Goal: Check status: Check status

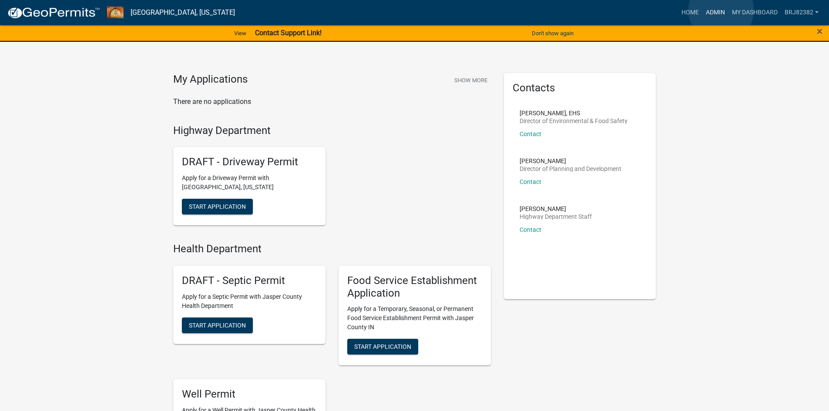
click at [721, 10] on link "Admin" at bounding box center [715, 12] width 26 height 17
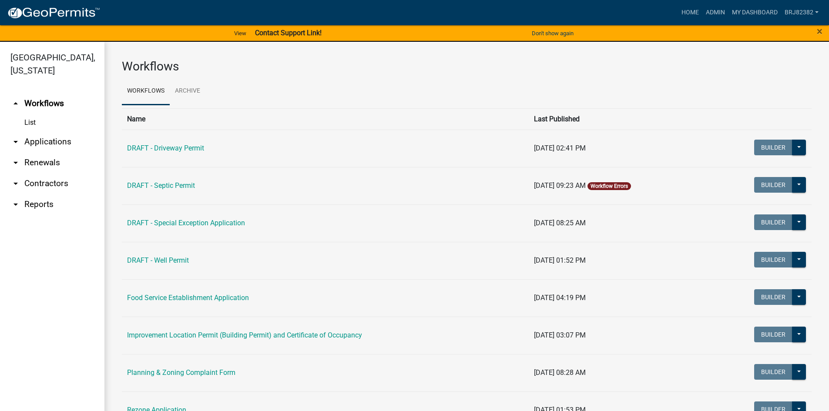
drag, startPoint x: 51, startPoint y: 142, endPoint x: 69, endPoint y: 137, distance: 17.9
click at [51, 141] on link "arrow_drop_down Applications" at bounding box center [52, 141] width 104 height 21
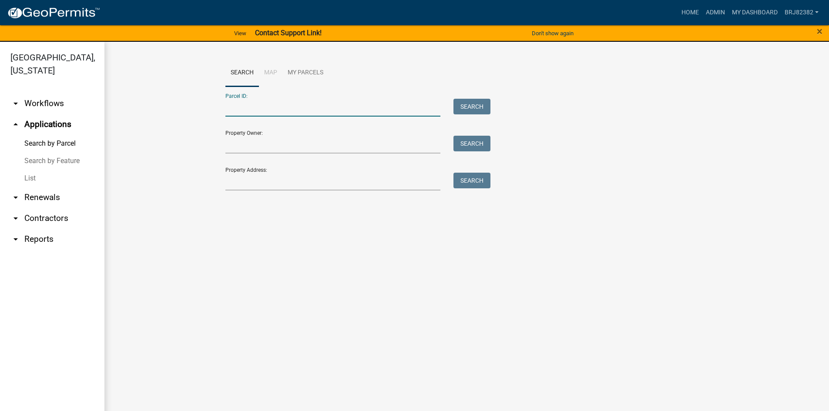
click at [270, 108] on input "Parcel ID:" at bounding box center [332, 108] width 215 height 18
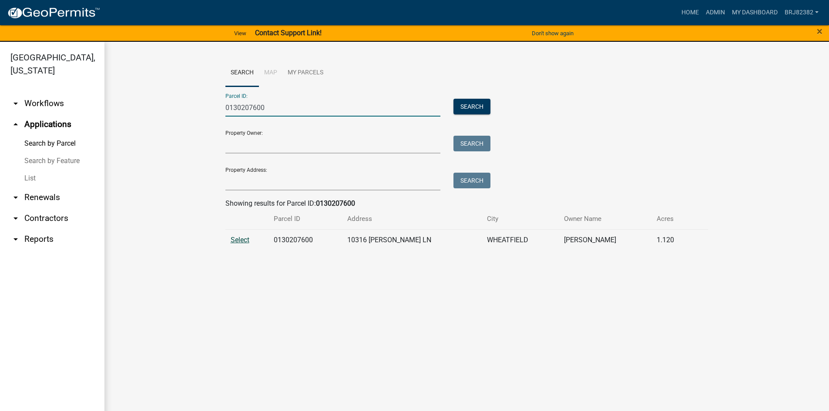
type input "0130207600"
click at [236, 240] on span "Select" at bounding box center [240, 240] width 19 height 8
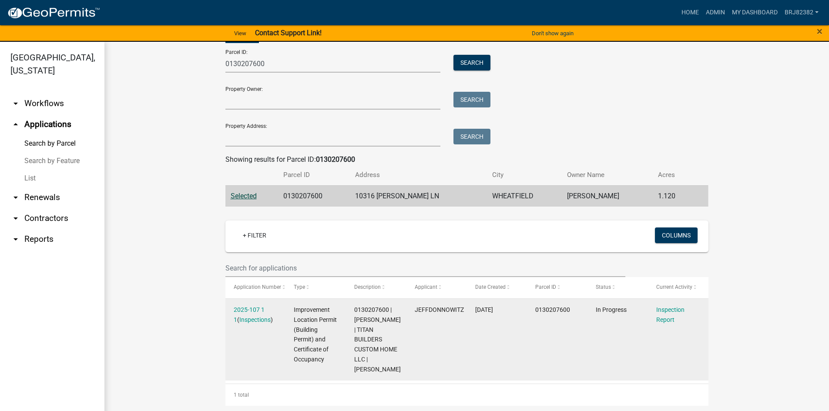
scroll to position [46, 0]
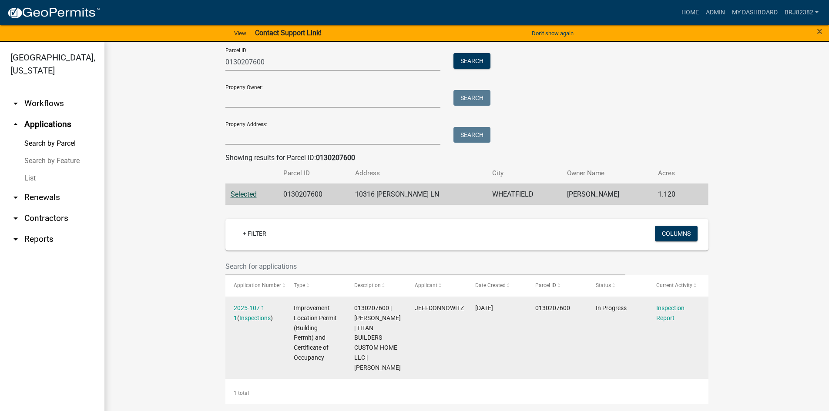
drag, startPoint x: 257, startPoint y: 308, endPoint x: 282, endPoint y: 307, distance: 25.3
click at [256, 308] on link "2025-107 1 1" at bounding box center [249, 313] width 31 height 17
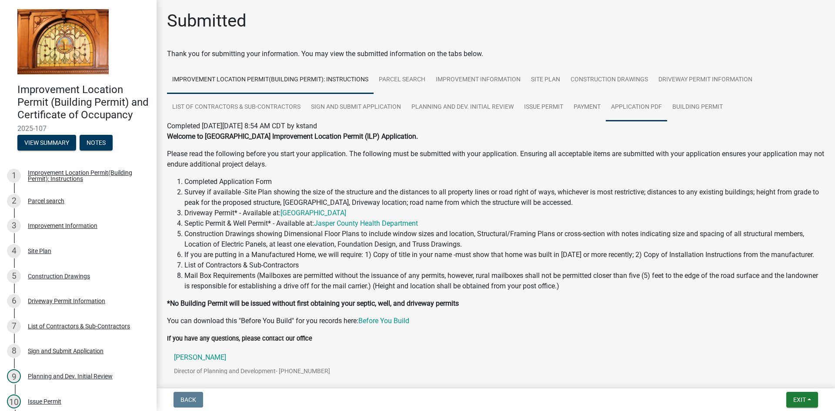
click at [647, 106] on link "Application PDF" at bounding box center [636, 108] width 61 height 28
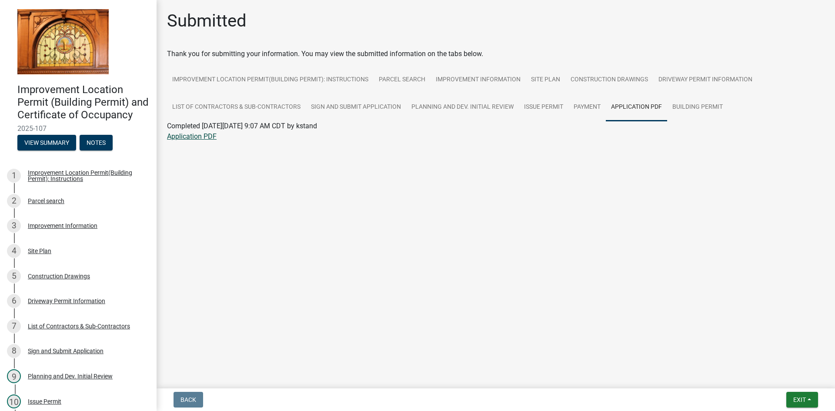
click at [205, 136] on link "Application PDF" at bounding box center [192, 136] width 50 height 8
drag, startPoint x: 601, startPoint y: 79, endPoint x: 599, endPoint y: 91, distance: 11.9
click at [601, 79] on link "Construction Drawings" at bounding box center [610, 80] width 88 height 28
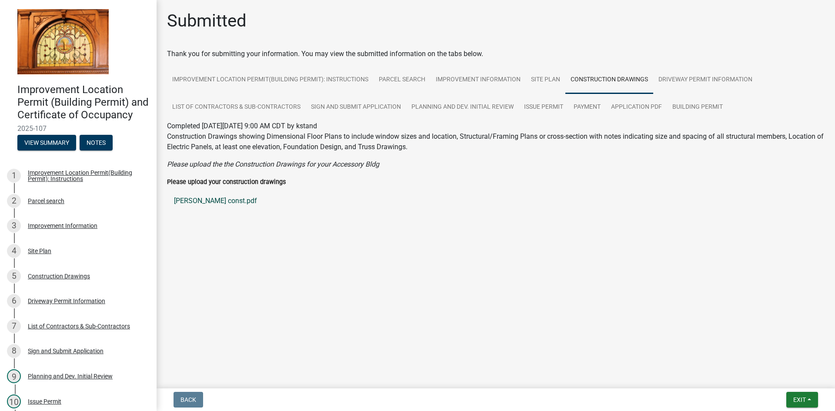
click at [201, 201] on link "[PERSON_NAME] const.pdf" at bounding box center [496, 201] width 658 height 21
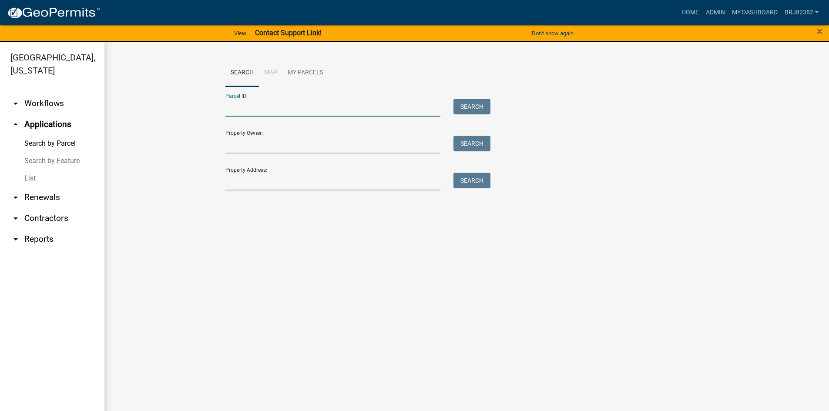
click at [253, 104] on input "Parcel ID:" at bounding box center [332, 108] width 215 height 18
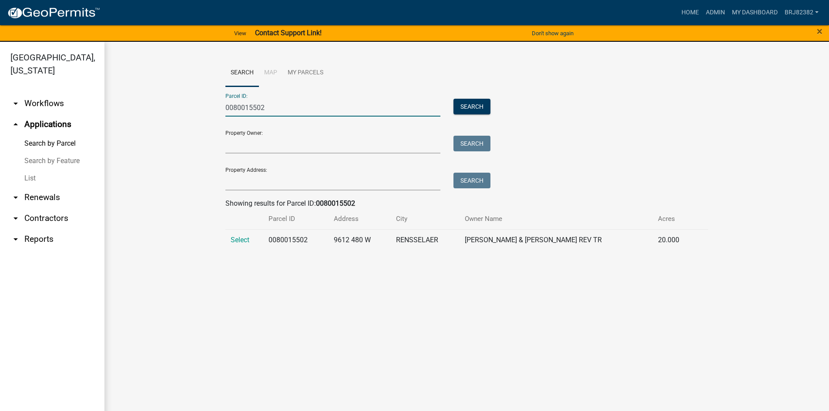
type input "0080015502"
click at [237, 241] on span "Select" at bounding box center [240, 240] width 19 height 8
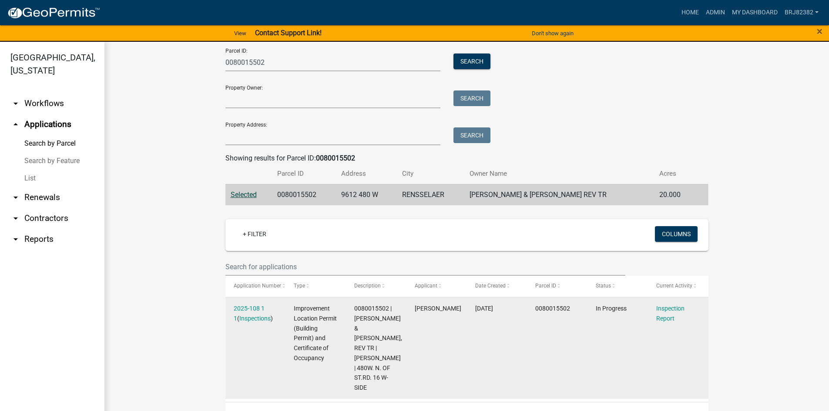
scroll to position [46, 0]
click at [256, 308] on link "2025-108 1 1" at bounding box center [249, 313] width 31 height 17
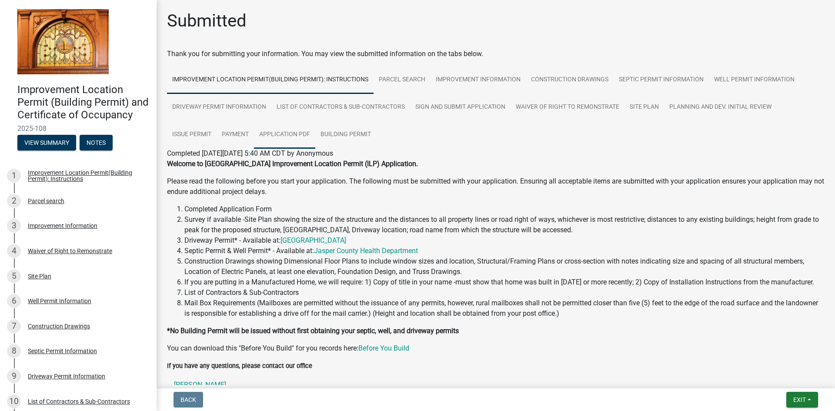
click at [292, 137] on link "Application PDF" at bounding box center [284, 135] width 61 height 28
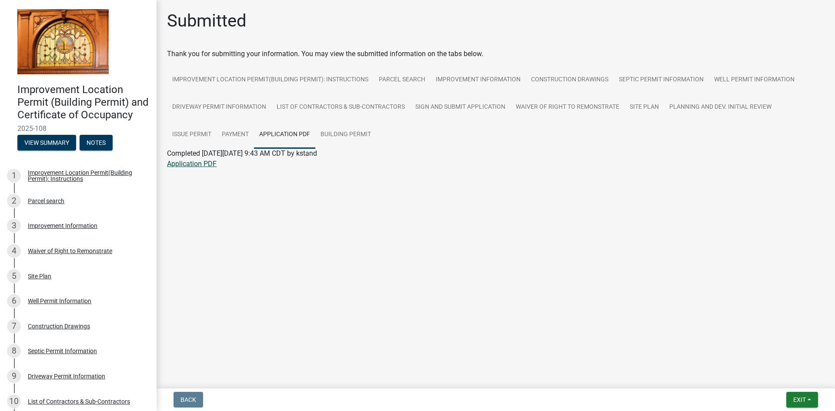
click at [194, 165] on link "Application PDF" at bounding box center [192, 164] width 50 height 8
click at [584, 83] on link "Construction Drawings" at bounding box center [570, 80] width 88 height 28
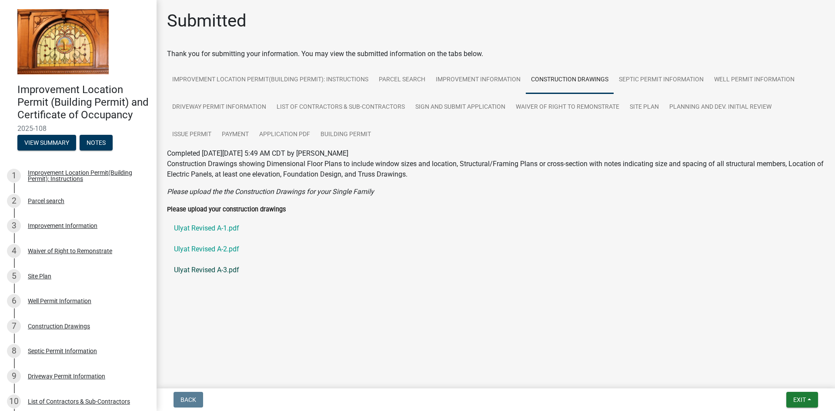
click at [215, 270] on link "Ulyat Revised A-3.pdf" at bounding box center [496, 270] width 658 height 21
click at [197, 250] on link "Ulyat Revised A-2.pdf" at bounding box center [496, 249] width 658 height 21
click at [220, 231] on link "Ulyat Revised A-1.pdf" at bounding box center [496, 228] width 658 height 21
click at [225, 251] on link "Ulyat Revised A-2.pdf" at bounding box center [496, 249] width 658 height 21
click at [203, 271] on link "Ulyat Revised A-3.pdf" at bounding box center [496, 270] width 658 height 21
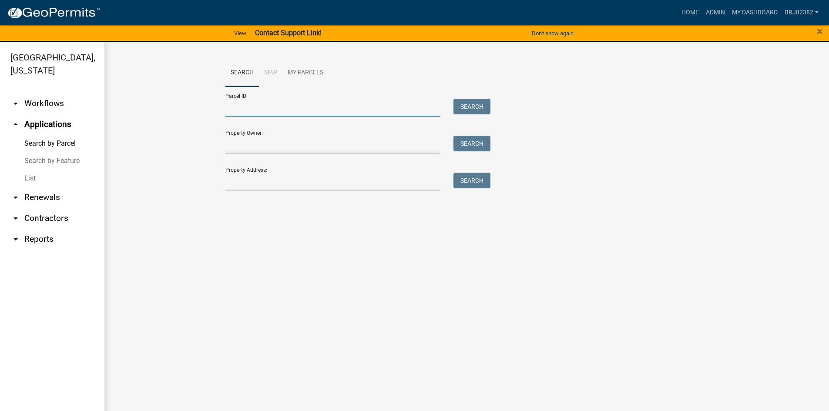
click at [256, 111] on input "Parcel ID:" at bounding box center [332, 108] width 215 height 18
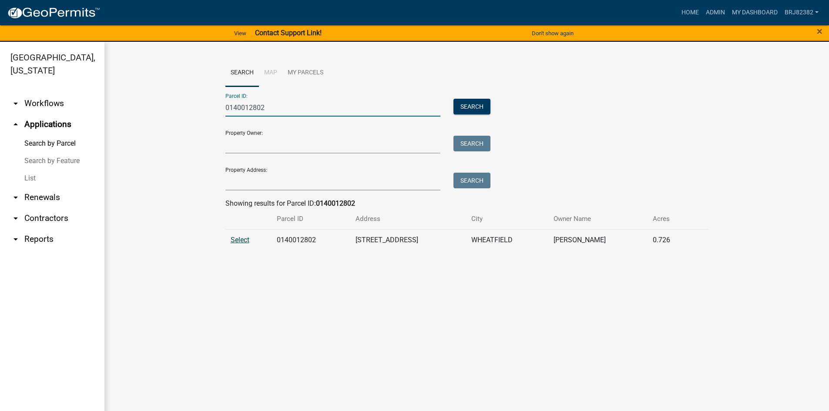
type input "0140012802"
click at [240, 238] on span "Select" at bounding box center [240, 240] width 19 height 8
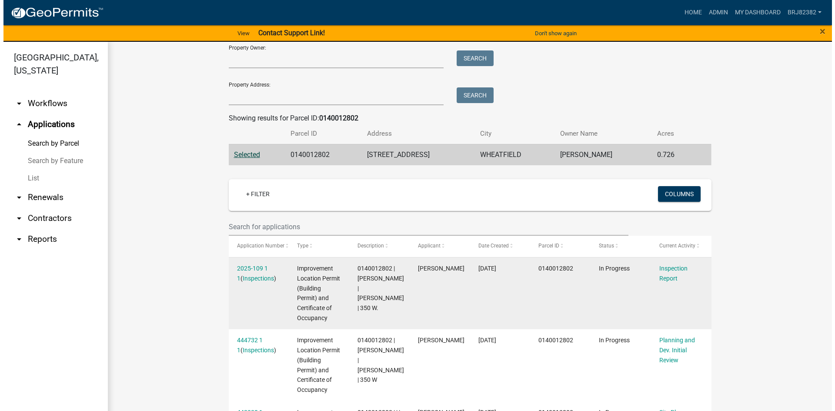
scroll to position [87, 0]
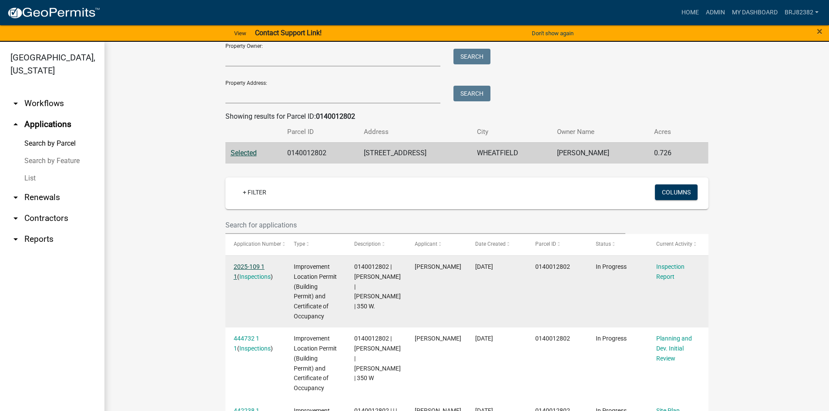
click at [262, 266] on link "2025-109 1 1" at bounding box center [249, 271] width 31 height 17
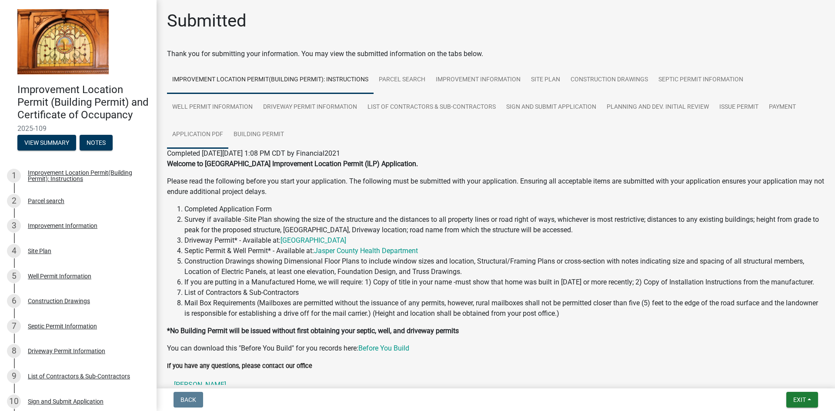
click at [193, 134] on link "Application PDF" at bounding box center [197, 135] width 61 height 28
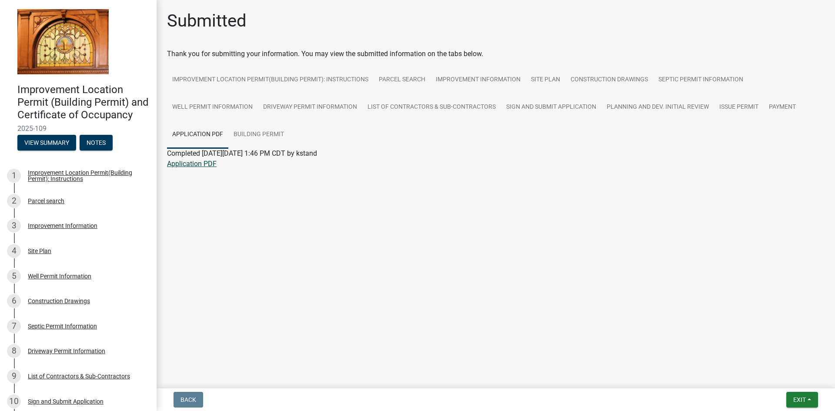
click at [174, 164] on link "Application PDF" at bounding box center [192, 164] width 50 height 8
